Goal: Find specific page/section: Find specific page/section

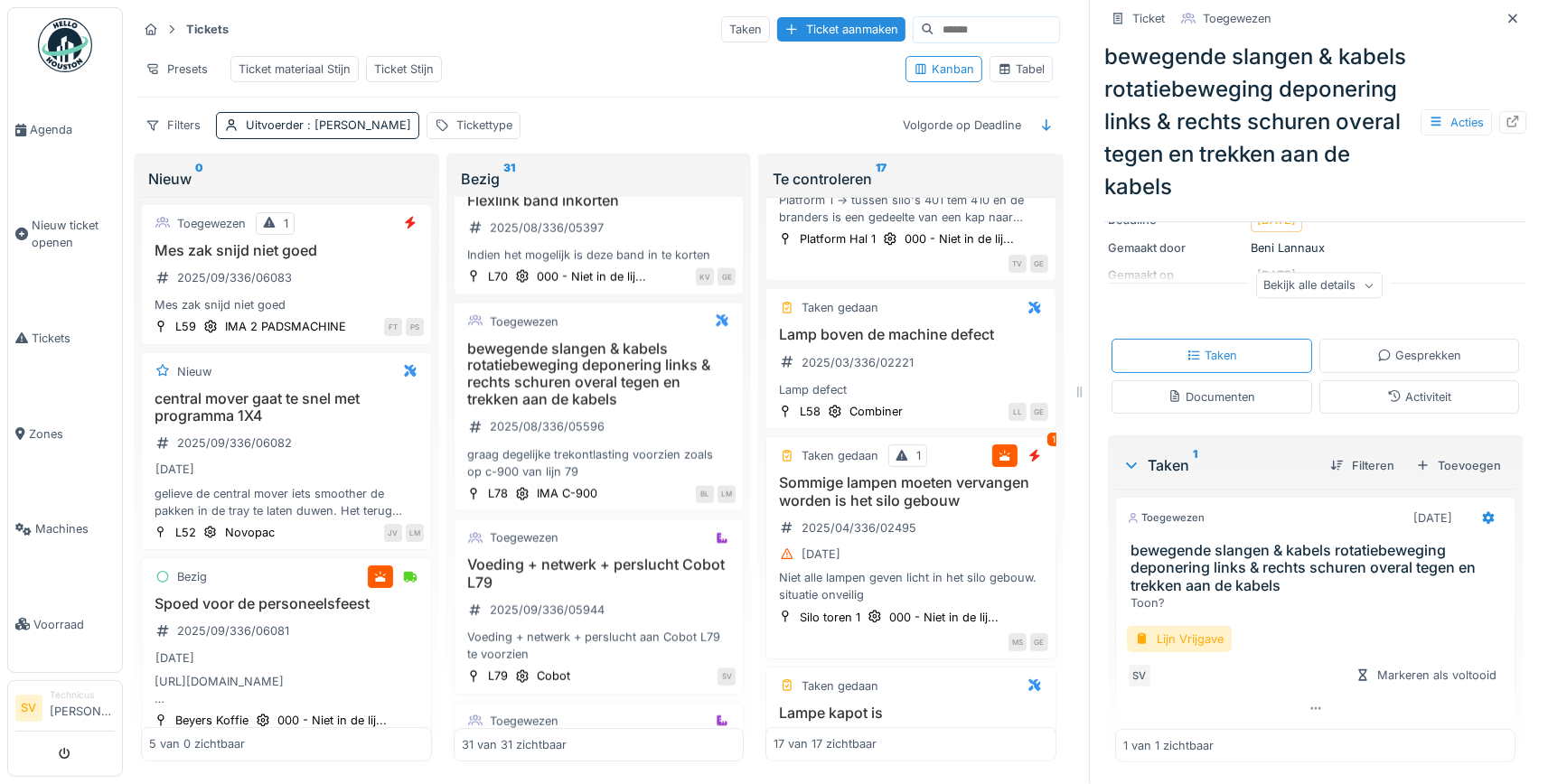
scroll to position [357, 0]
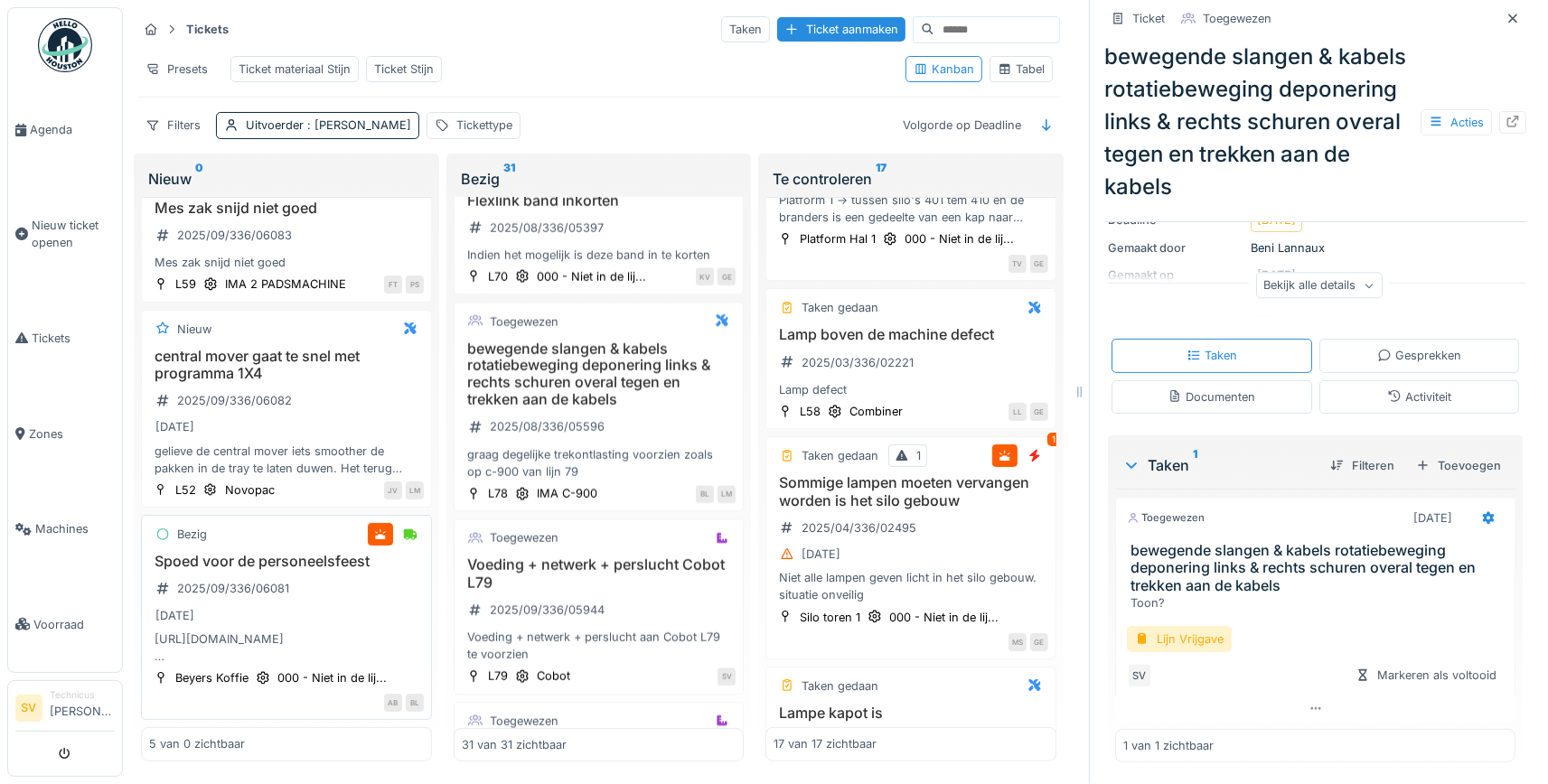
click at [224, 565] on h3 "Spoed voor de personeelsfeest" at bounding box center [287, 561] width 274 height 17
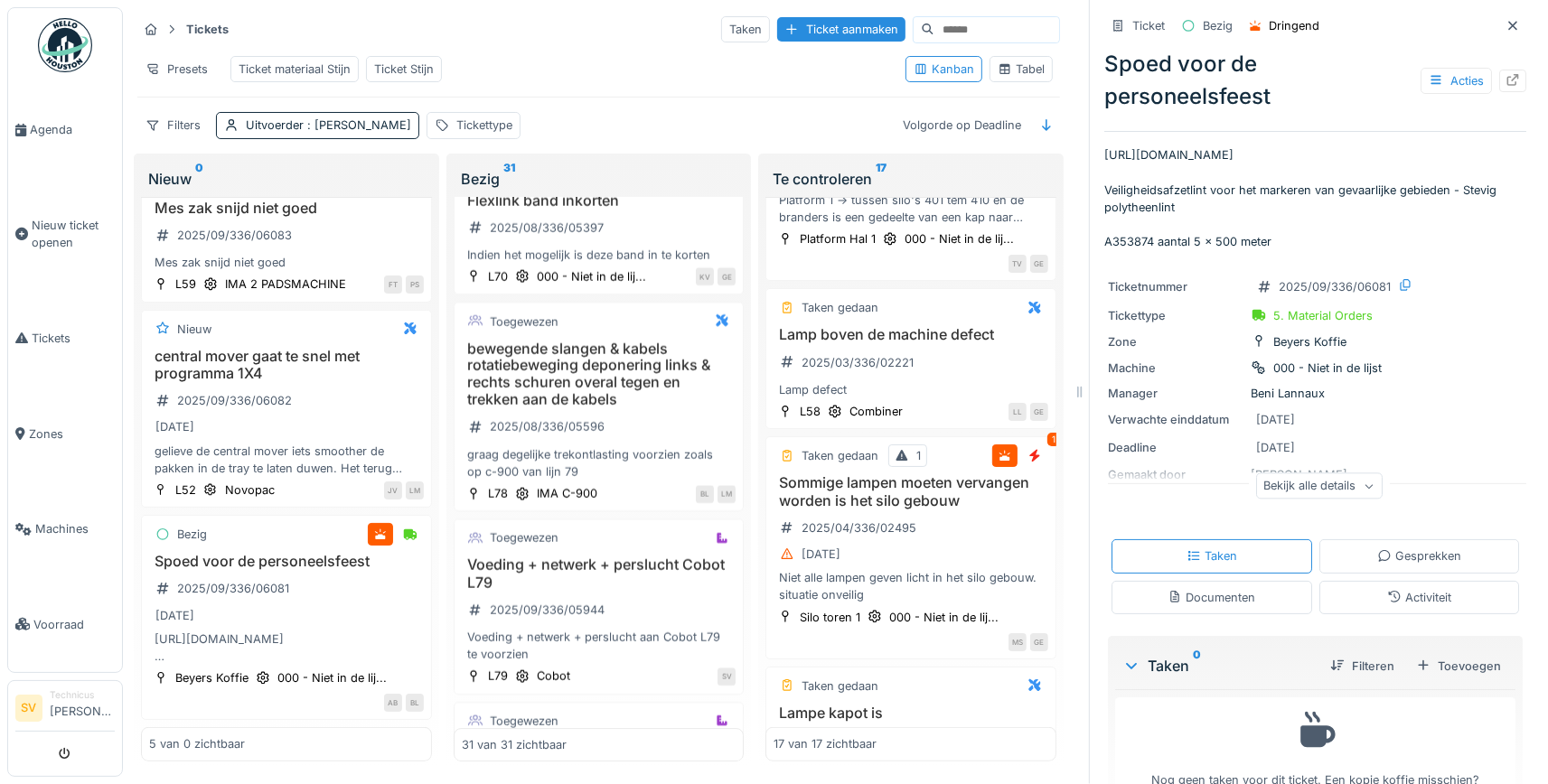
click at [1291, 490] on div "Bekijk alle details" at bounding box center [1319, 486] width 127 height 27
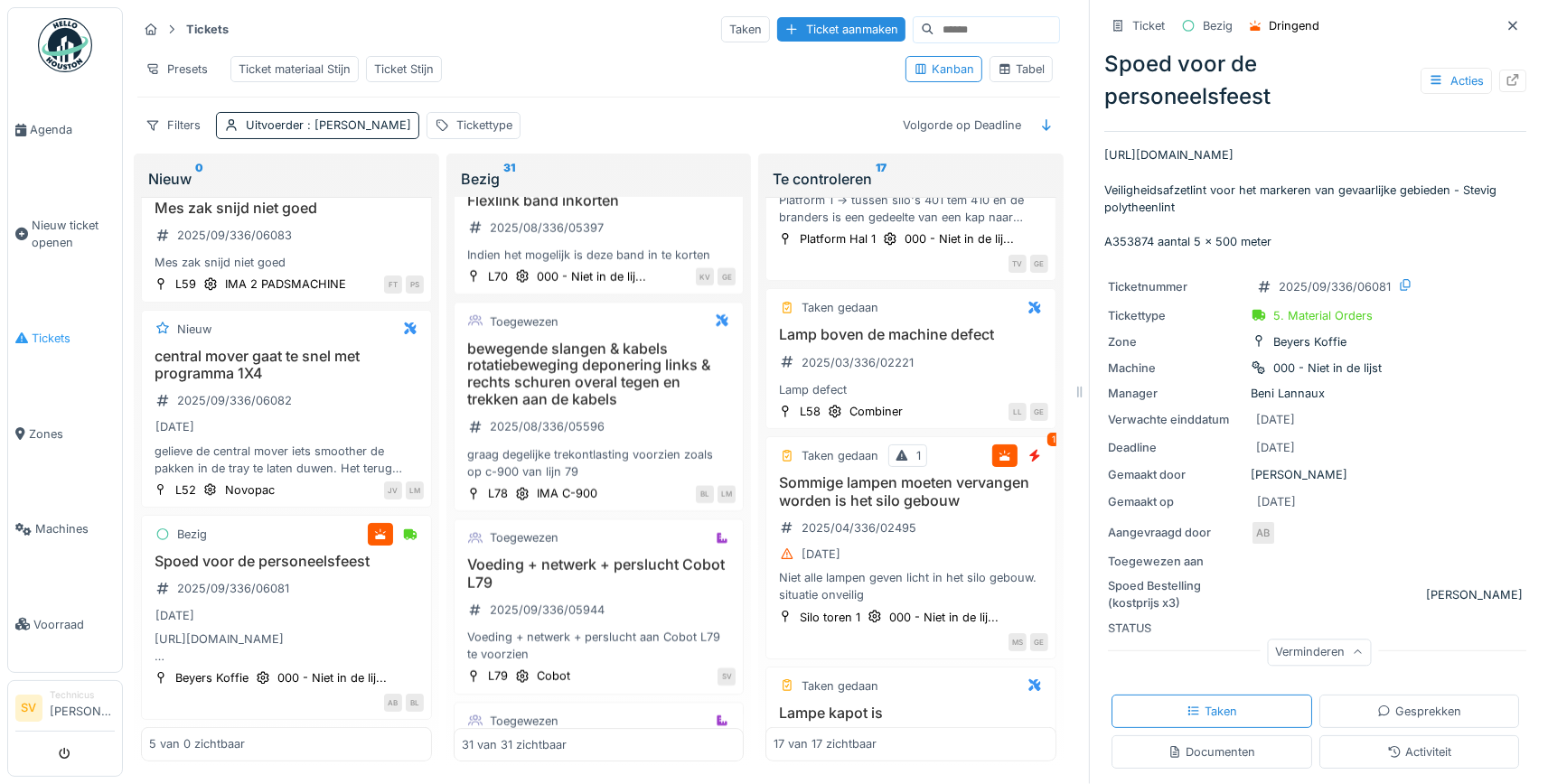
click at [45, 329] on span "Tickets" at bounding box center [72, 338] width 83 height 17
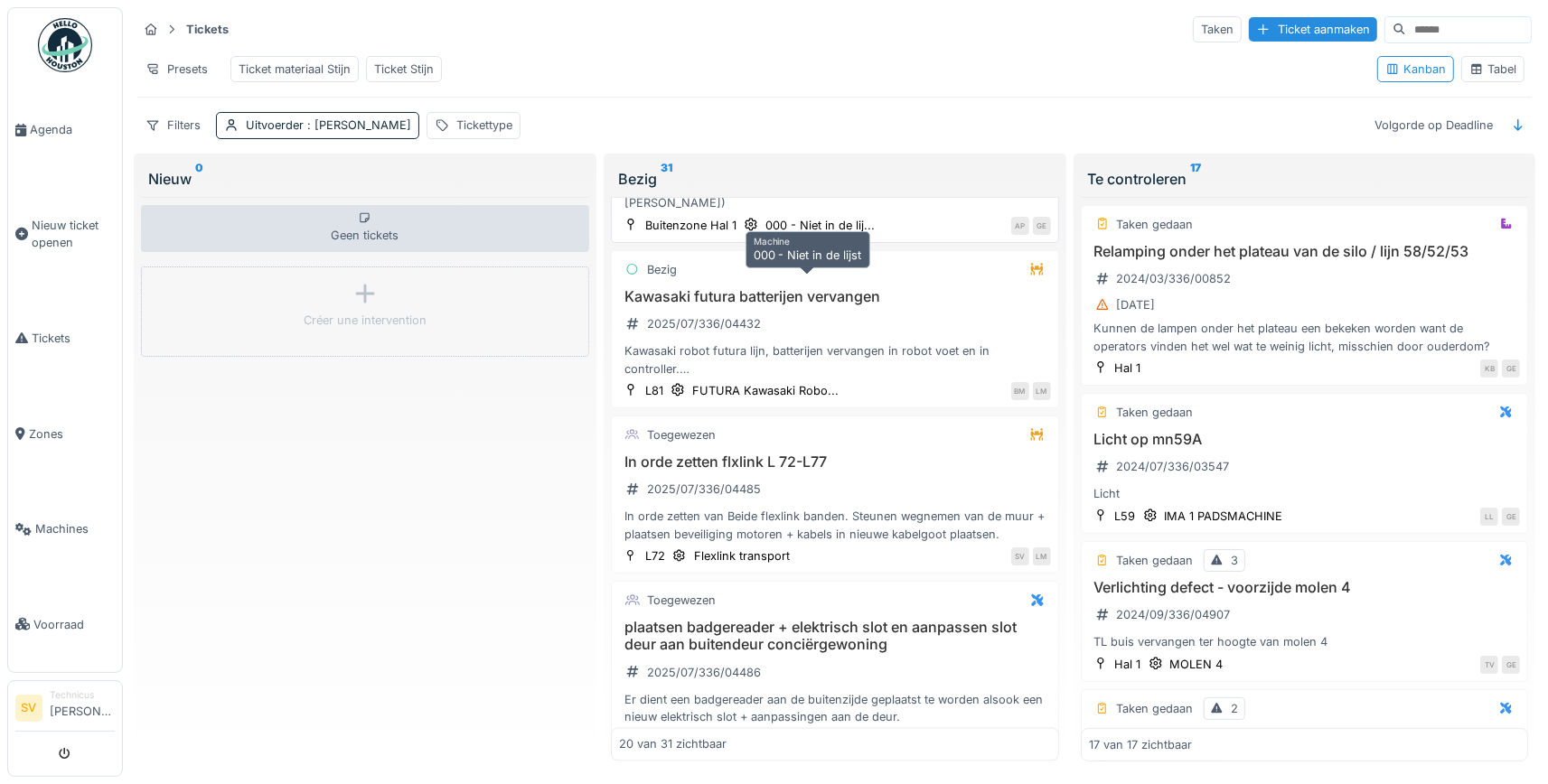
scroll to position [2754, 0]
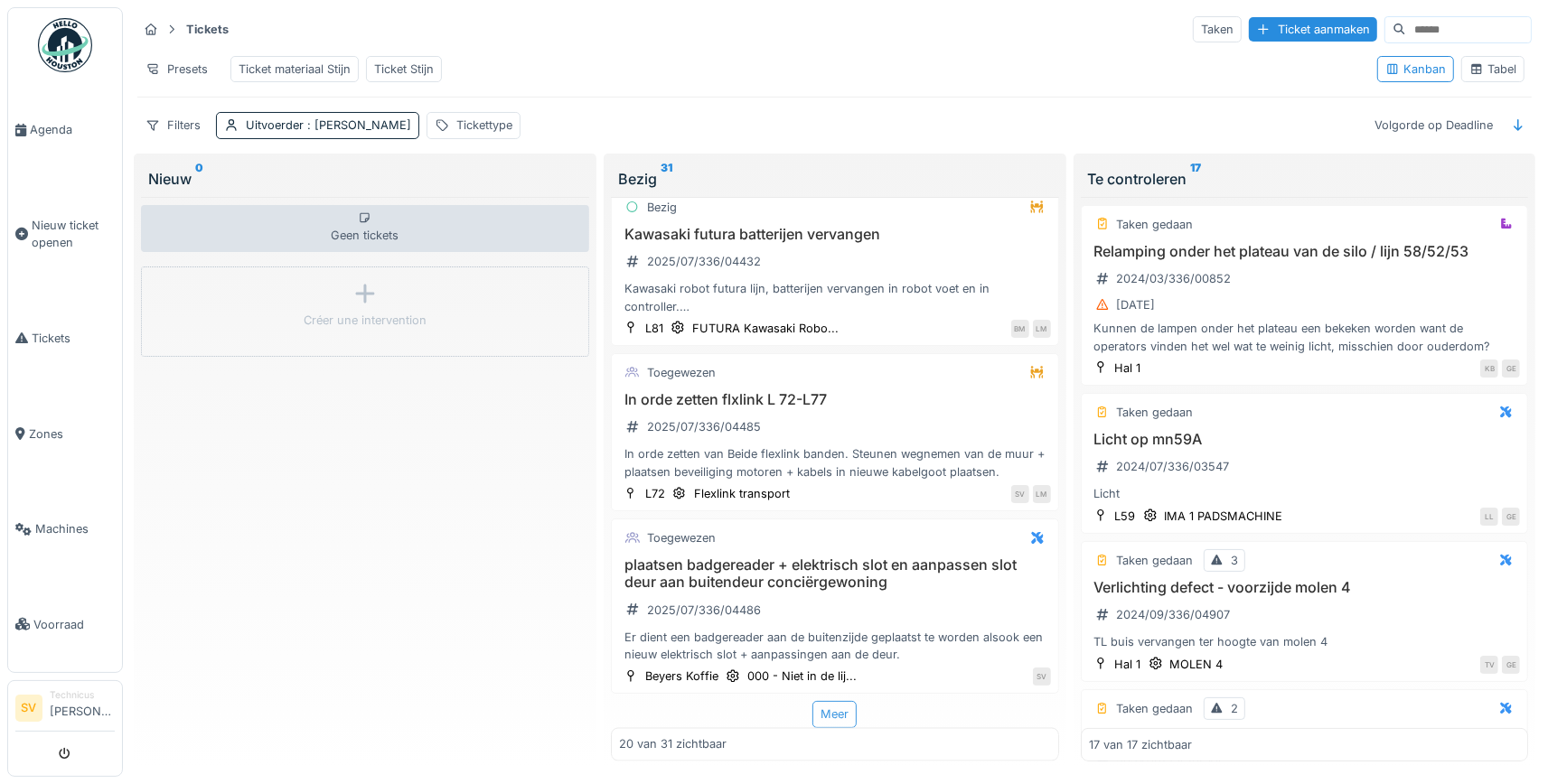
click at [832, 713] on div "Meer" at bounding box center [834, 714] width 45 height 27
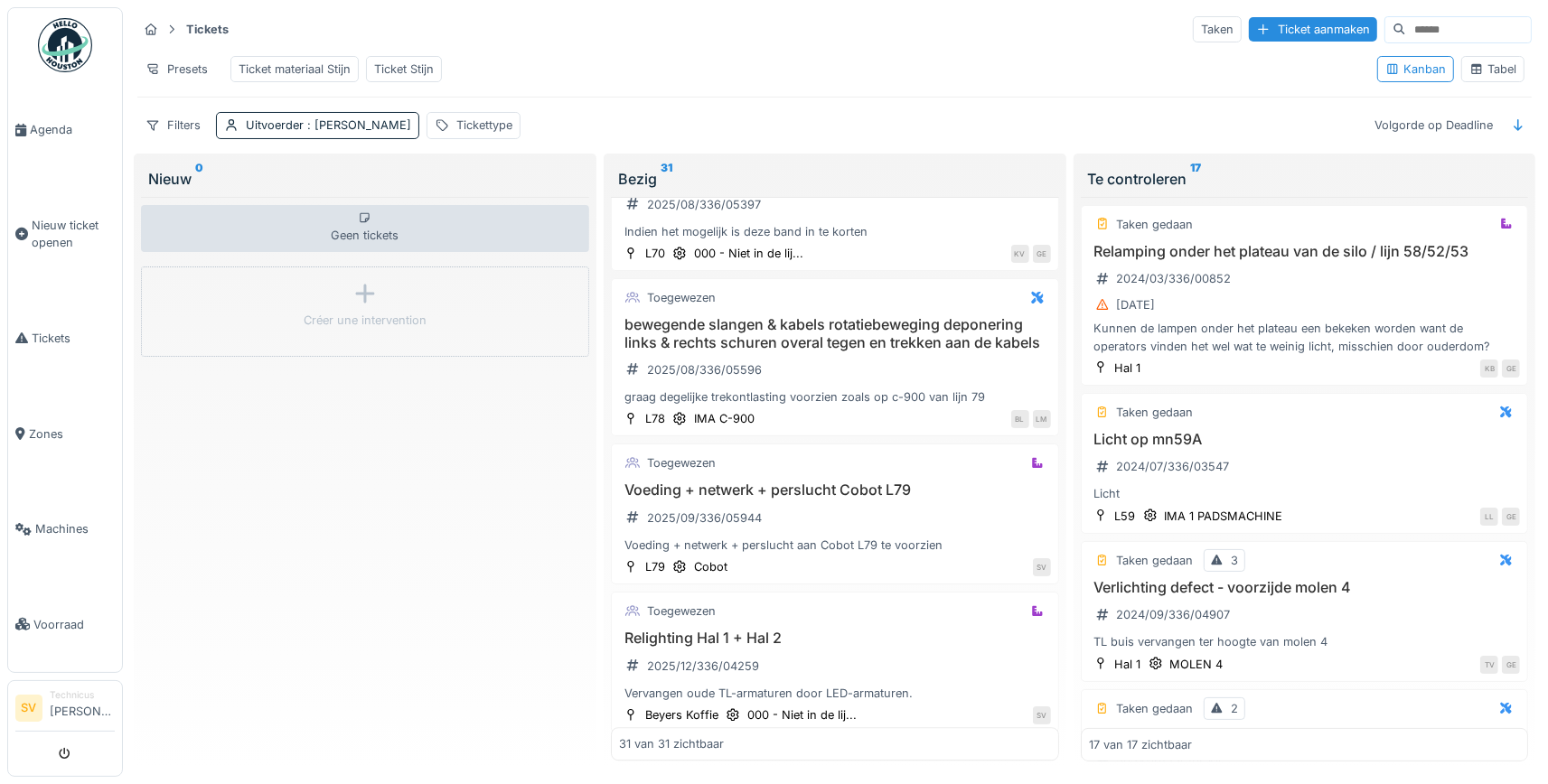
scroll to position [4499, 0]
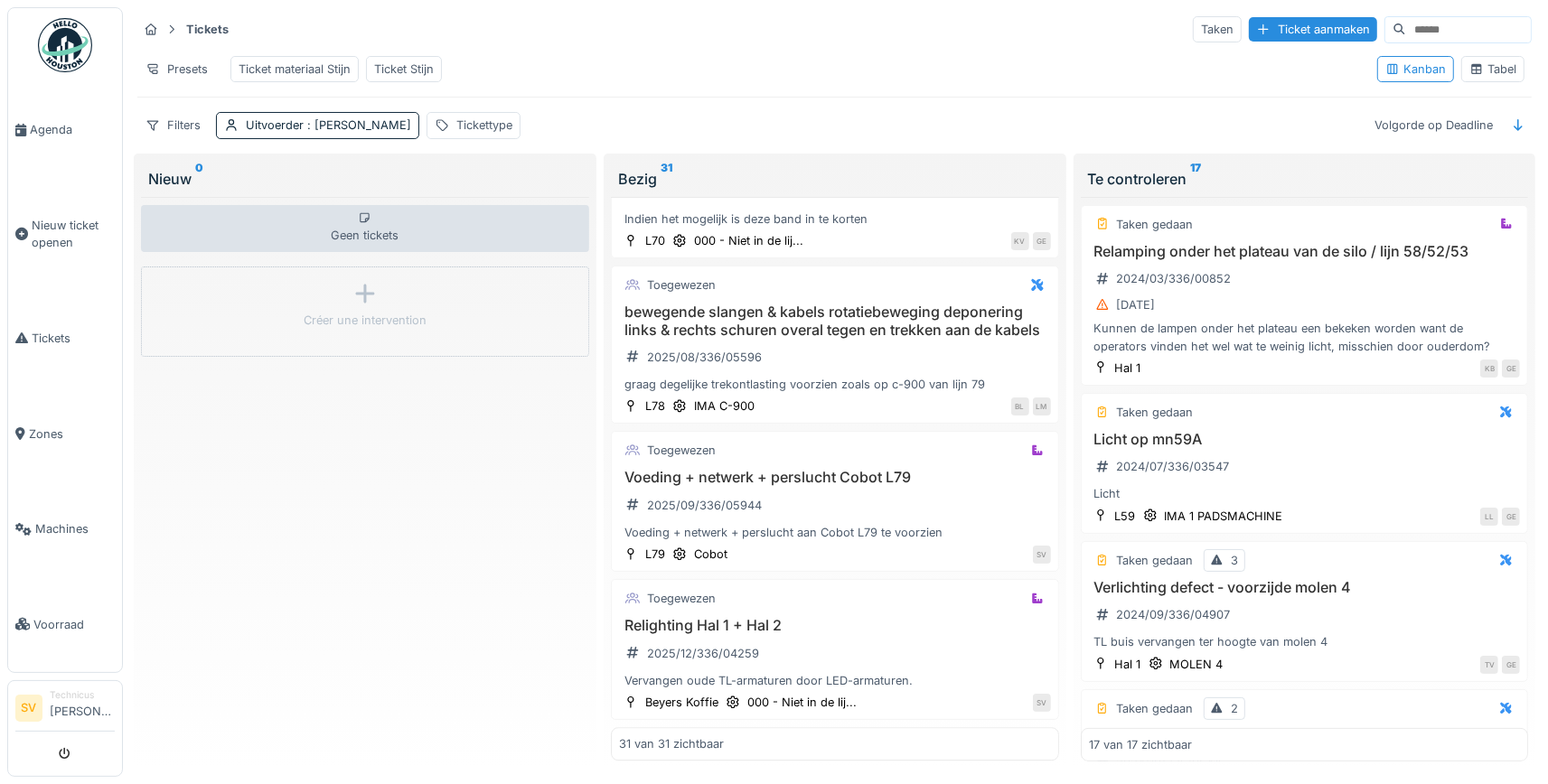
click at [851, 57] on div "Presets Ticket materiaal Stijn Ticket Stijn" at bounding box center [749, 69] width 1225 height 41
